Goal: Navigation & Orientation: Go to known website

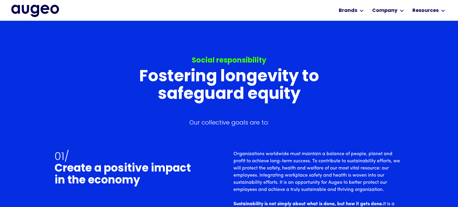
scroll to position [1454, 0]
